Goal: Task Accomplishment & Management: Manage account settings

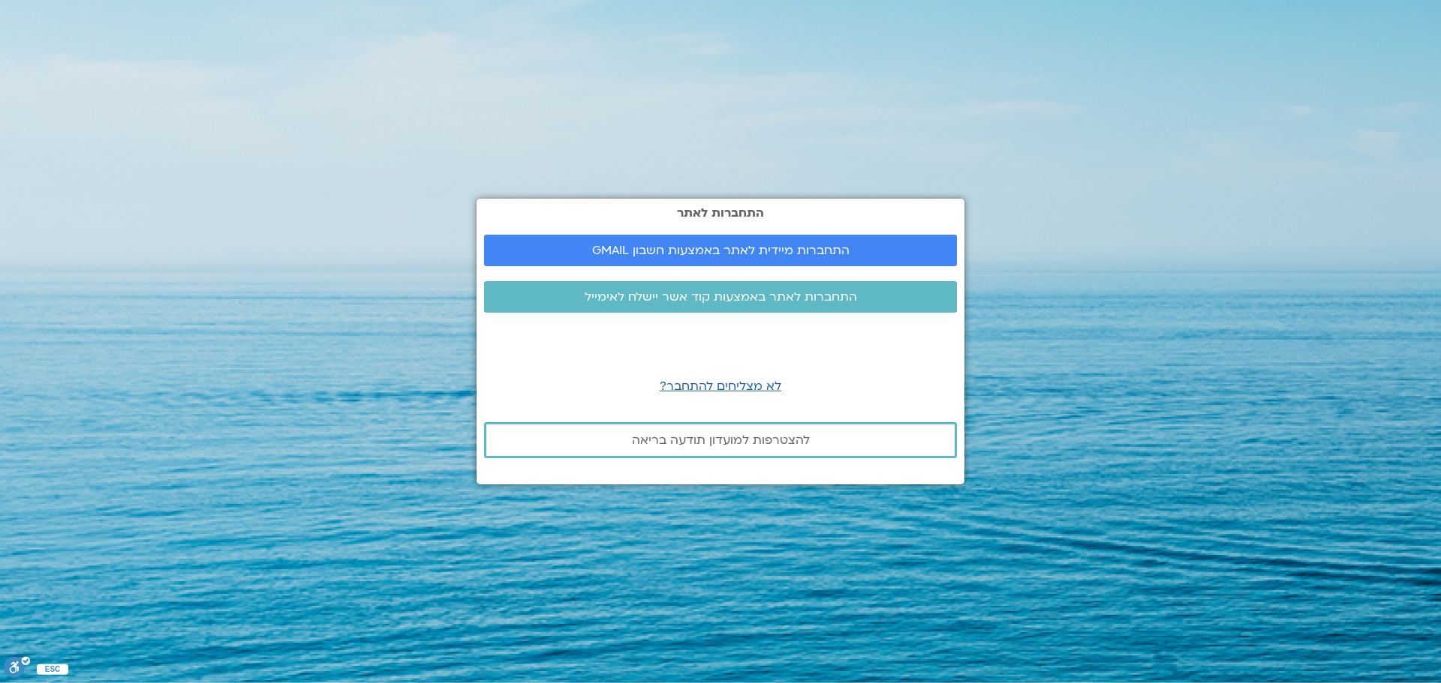
click at [716, 257] on span "התחברות מיידית לאתר באמצעות חשבון GMAIL" at bounding box center [720, 251] width 257 height 14
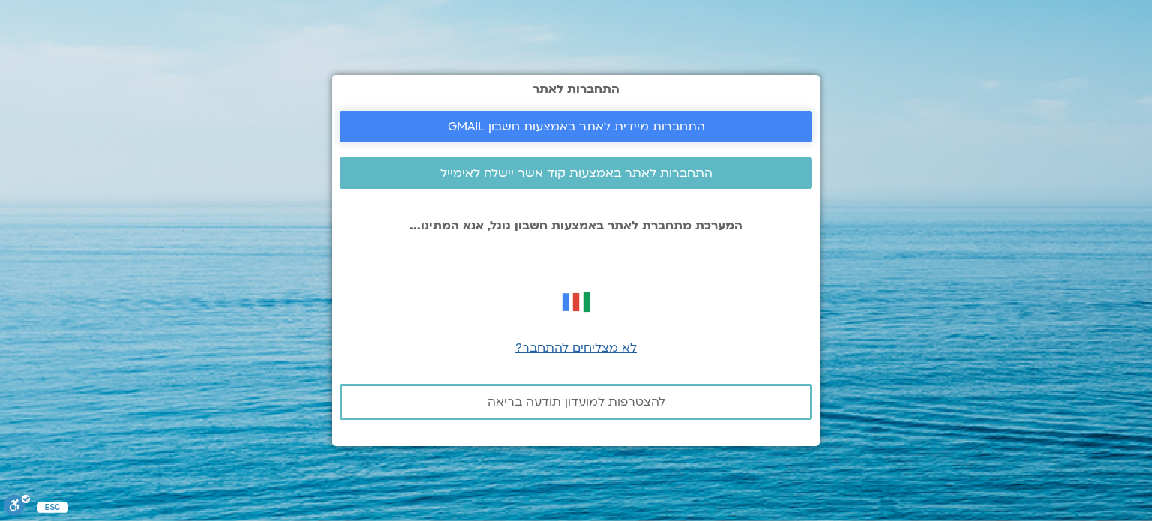
click at [578, 127] on span "התחברות מיידית לאתר באמצעות חשבון GMAIL" at bounding box center [576, 127] width 257 height 14
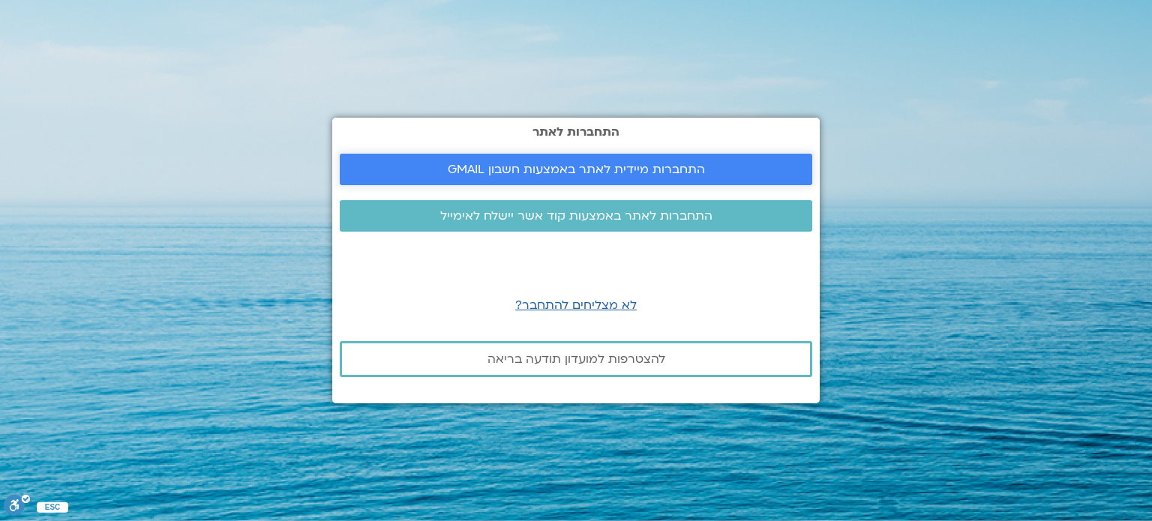
click at [581, 168] on span "התחברות מיידית לאתר באמצעות חשבון GMAIL" at bounding box center [576, 170] width 257 height 14
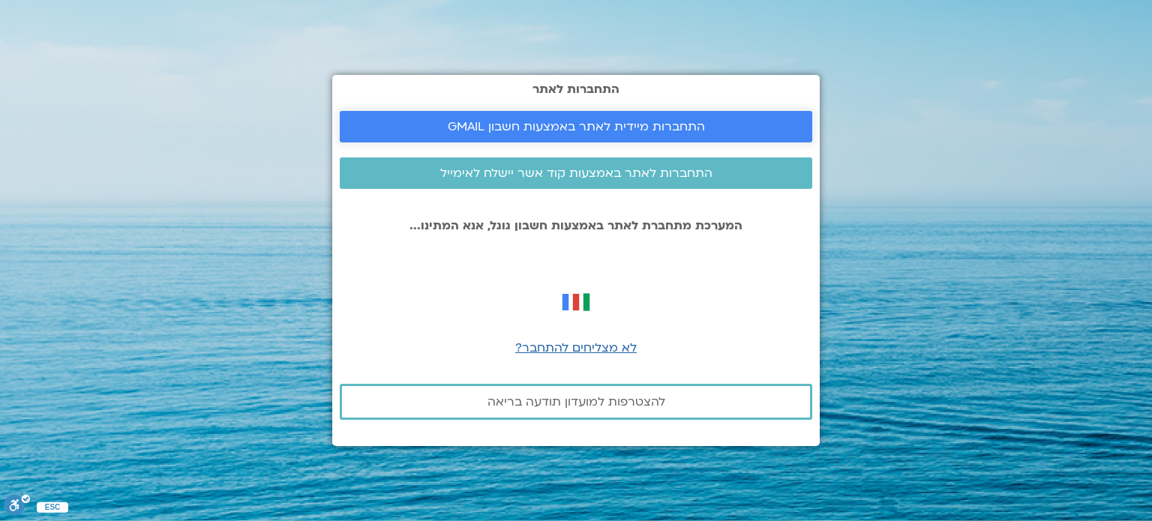
click at [575, 120] on span "התחברות מיידית לאתר באמצעות חשבון GMAIL" at bounding box center [576, 127] width 257 height 14
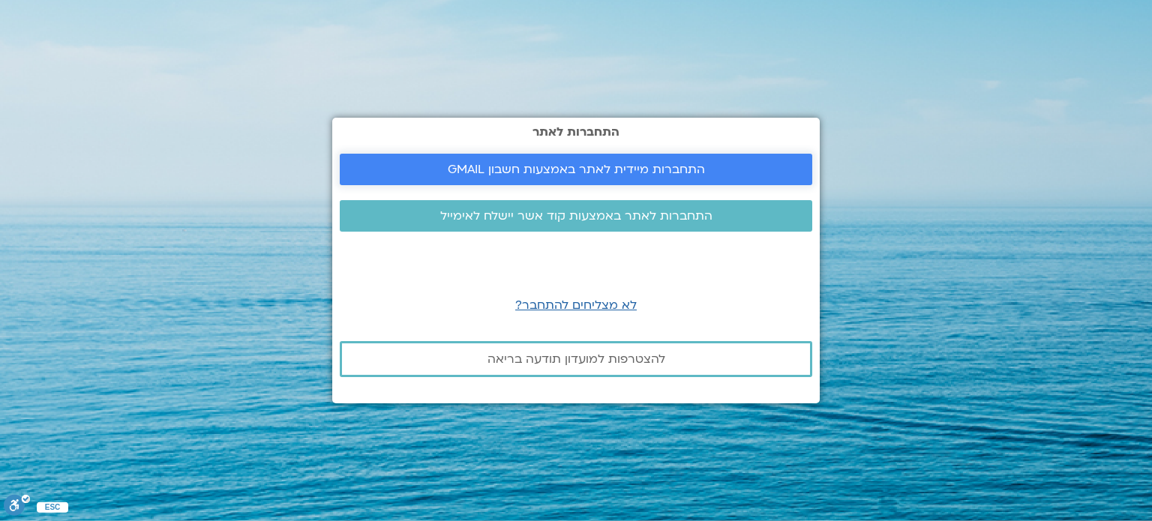
click at [647, 170] on span "התחברות מיידית לאתר באמצעות חשבון GMAIL" at bounding box center [576, 170] width 257 height 14
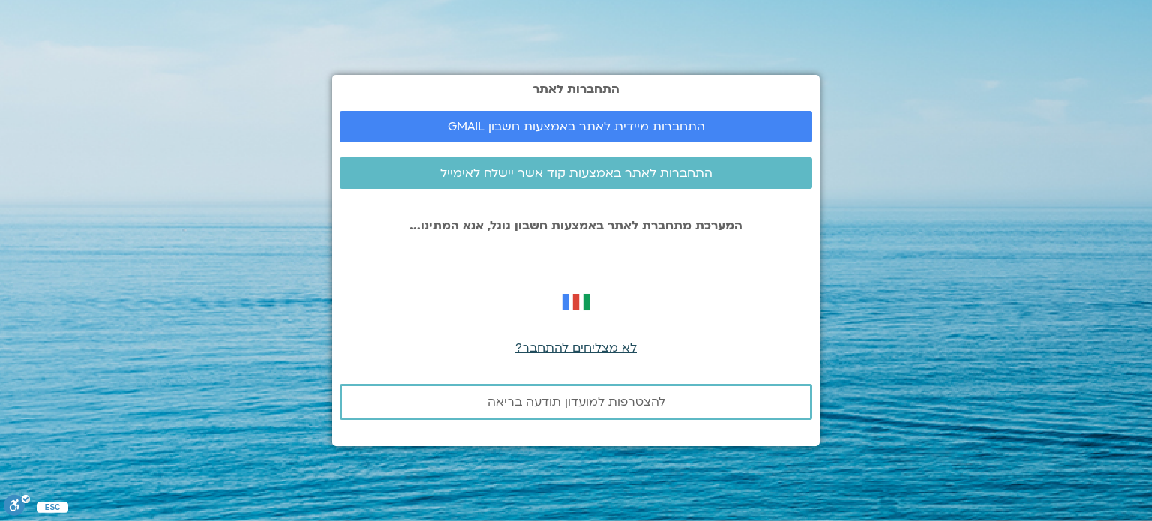
click at [576, 344] on span "לא מצליחים להתחבר?" at bounding box center [576, 348] width 122 height 17
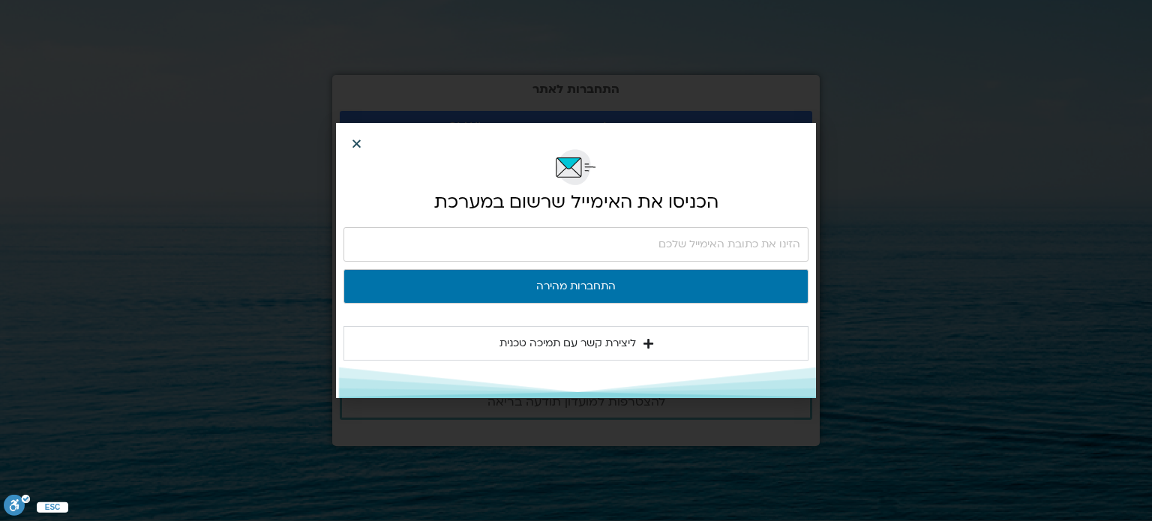
click at [358, 142] on icon "Close" at bounding box center [356, 143] width 11 height 11
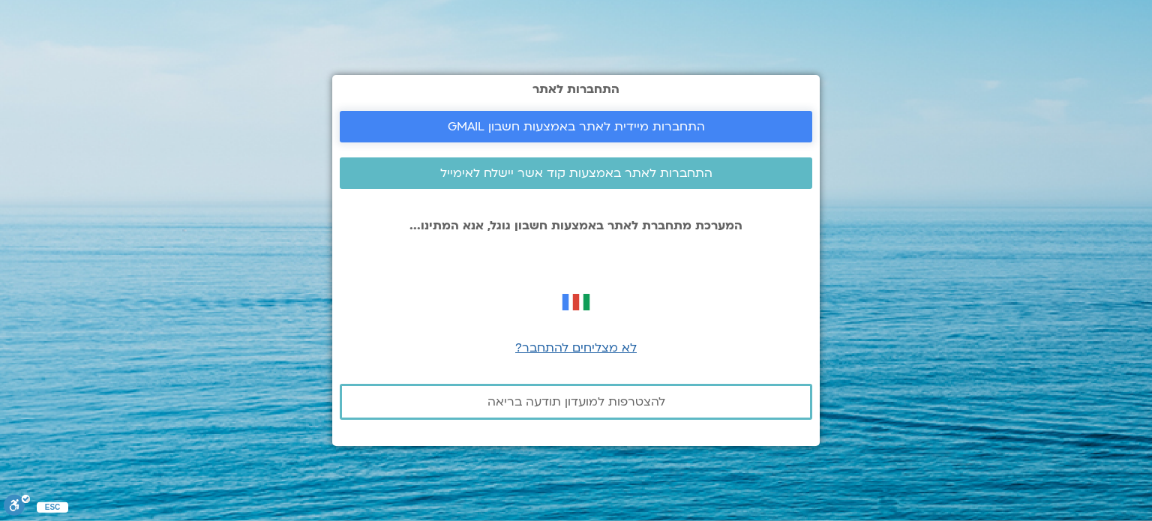
click at [501, 125] on span "התחברות מיידית לאתר באמצעות חשבון GMAIL" at bounding box center [576, 127] width 257 height 14
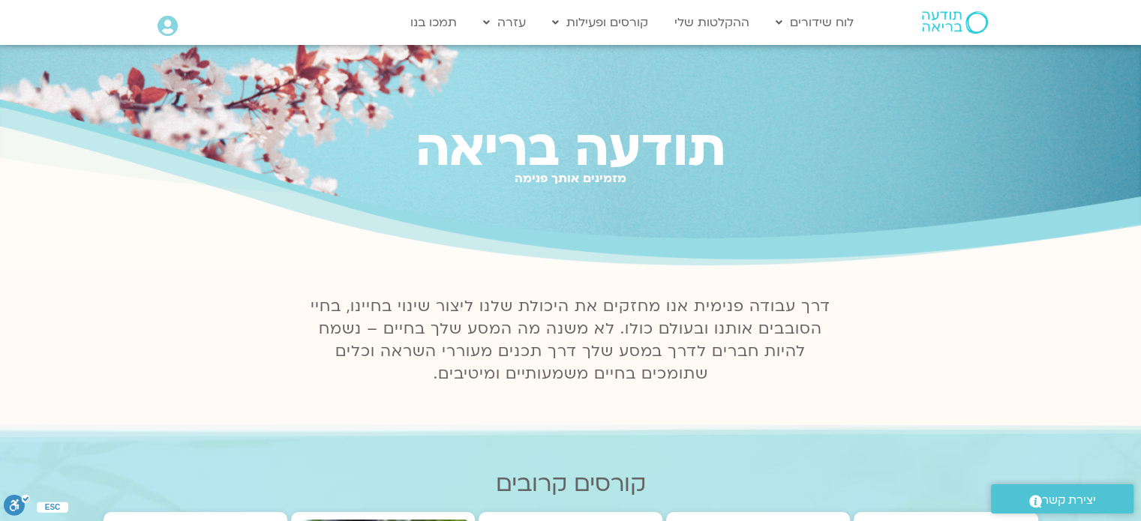
click at [165, 23] on icon at bounding box center [168, 26] width 20 height 21
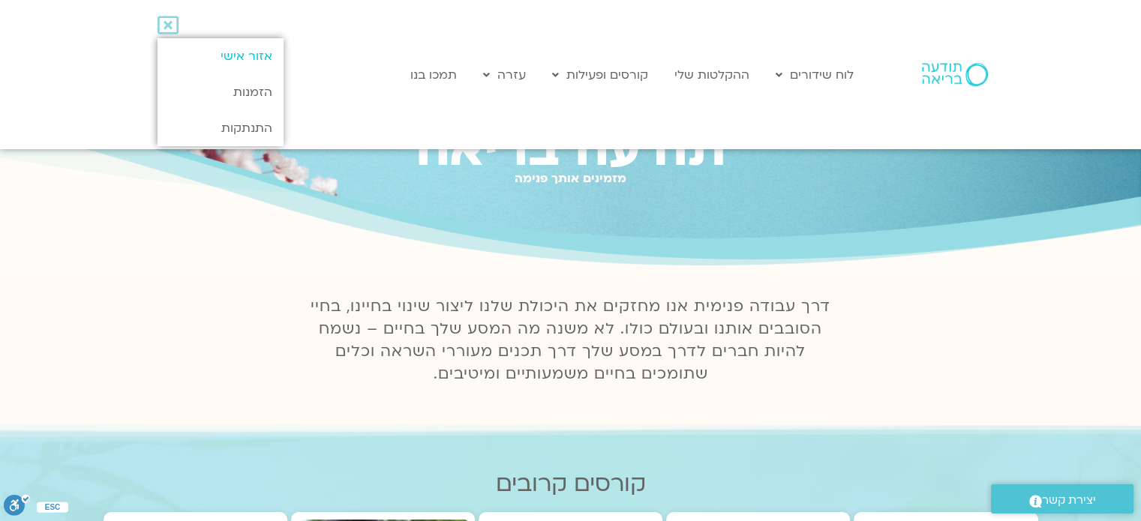
click at [236, 52] on link "אזור אישי" at bounding box center [220, 56] width 125 height 36
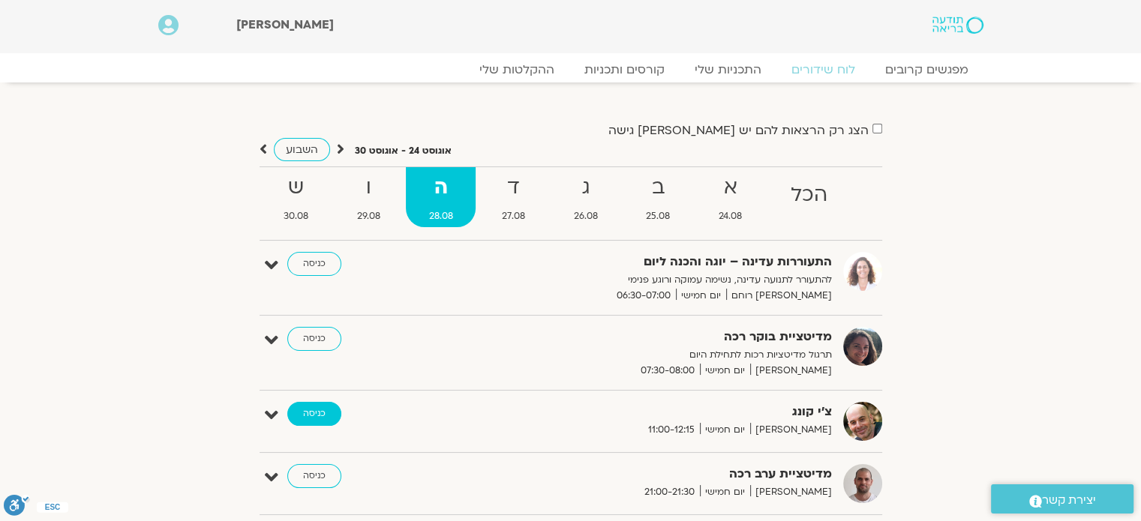
click at [318, 413] on link "כניסה" at bounding box center [314, 414] width 54 height 24
